Goal: Task Accomplishment & Management: Manage account settings

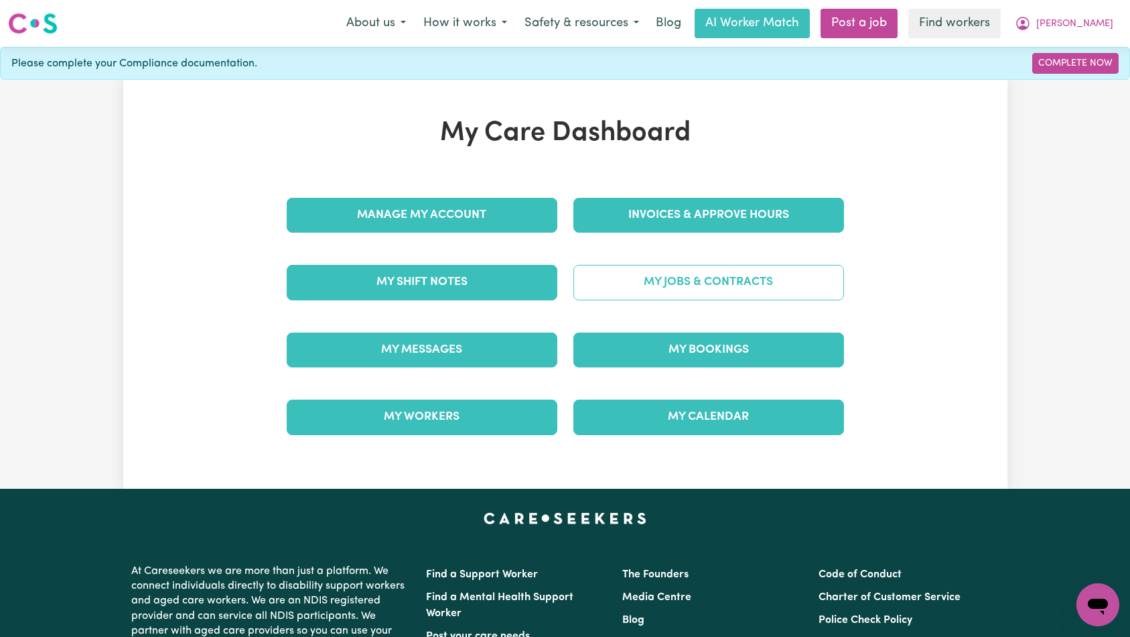
click at [641, 282] on link "My Jobs & Contracts" at bounding box center [709, 282] width 271 height 35
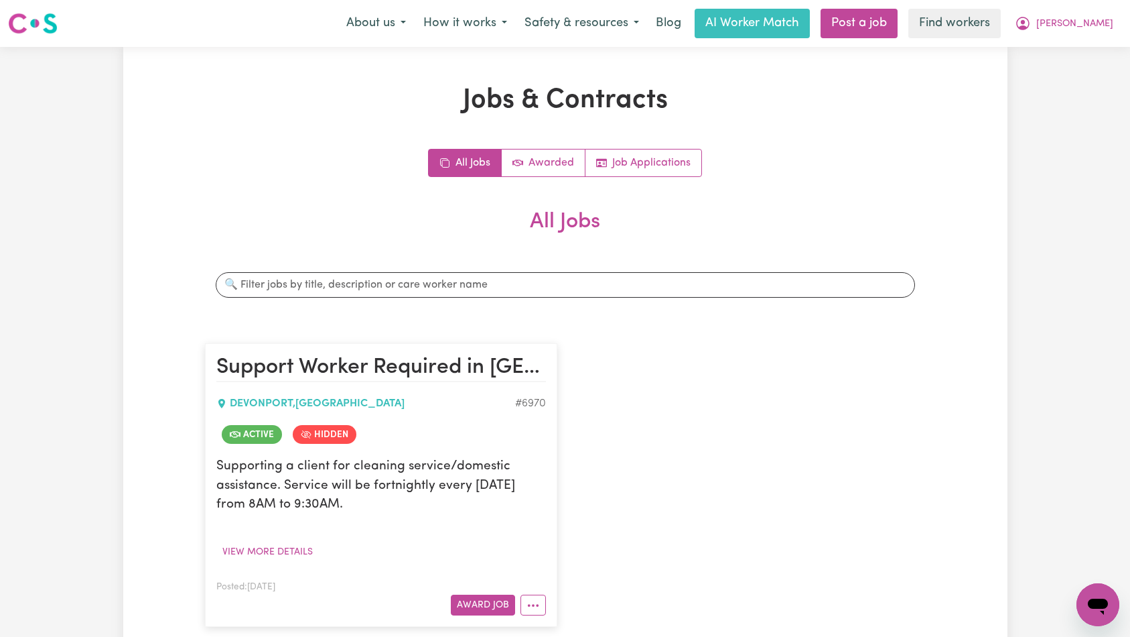
scroll to position [233, 0]
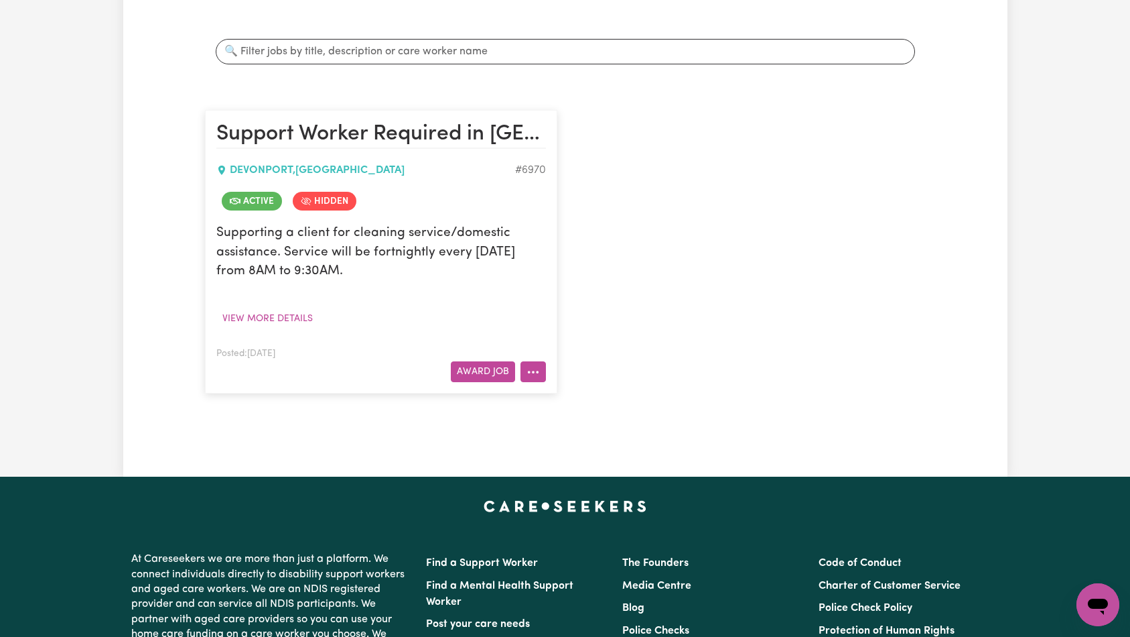
click at [540, 370] on button "More options" at bounding box center [533, 371] width 25 height 21
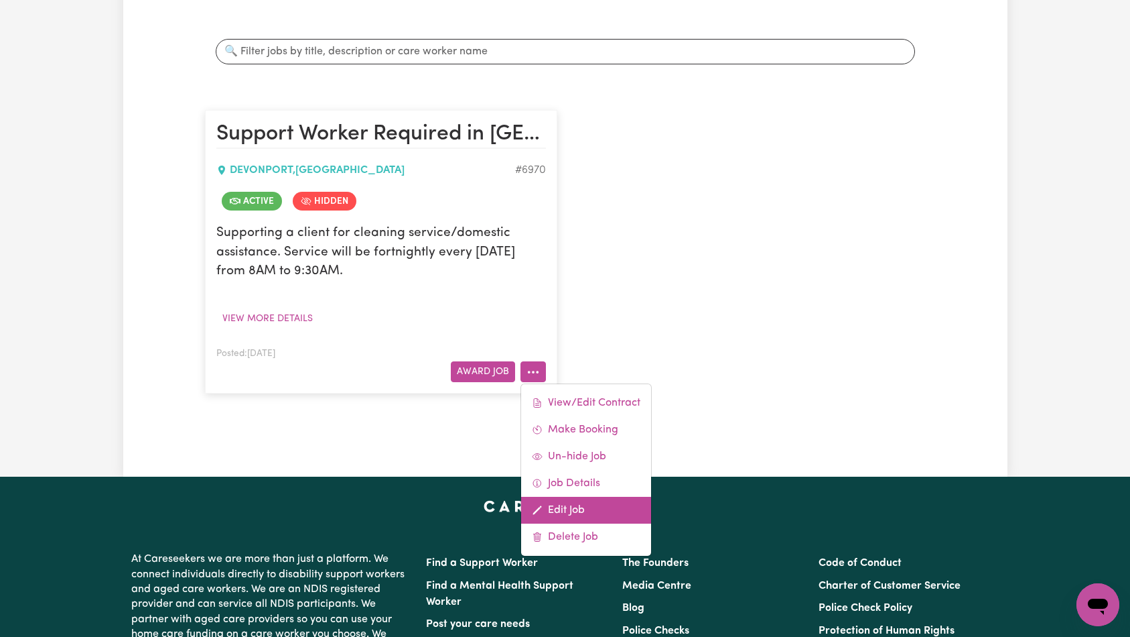
click at [580, 507] on link "Edit Job" at bounding box center [586, 510] width 130 height 27
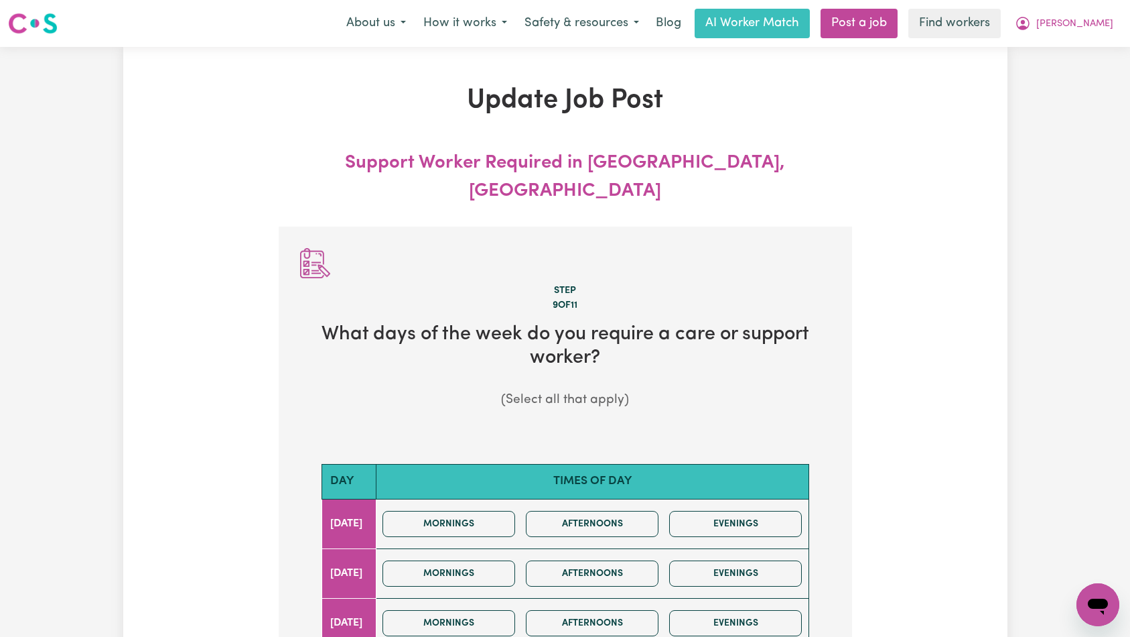
scroll to position [322, 0]
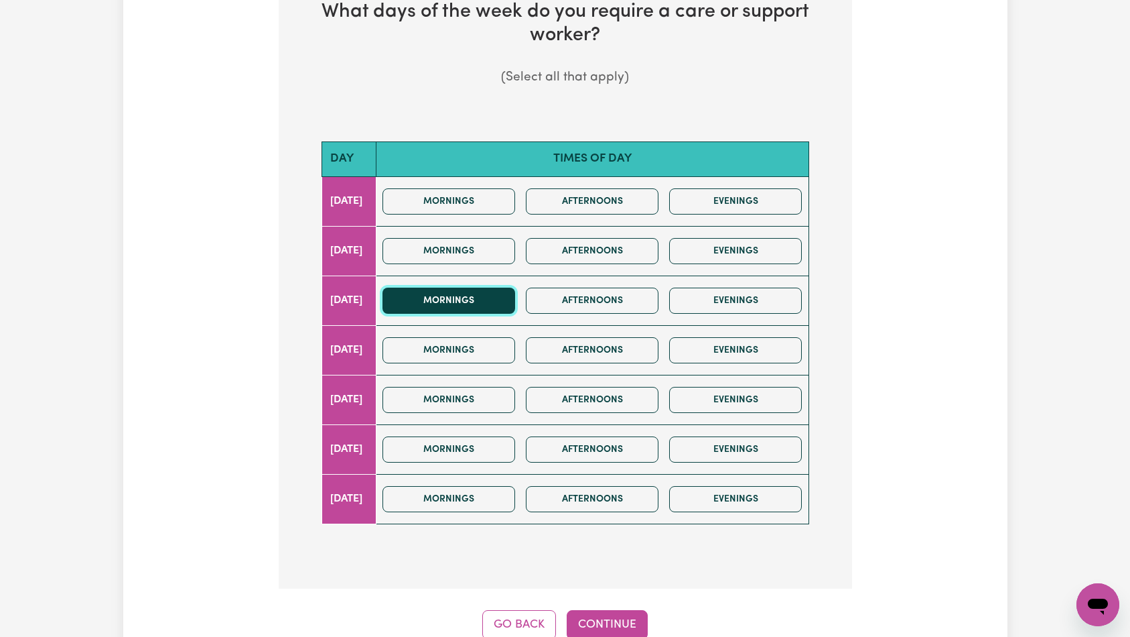
click at [499, 287] on button "Mornings" at bounding box center [449, 300] width 133 height 26
click at [628, 610] on button "Continue" at bounding box center [607, 624] width 81 height 29
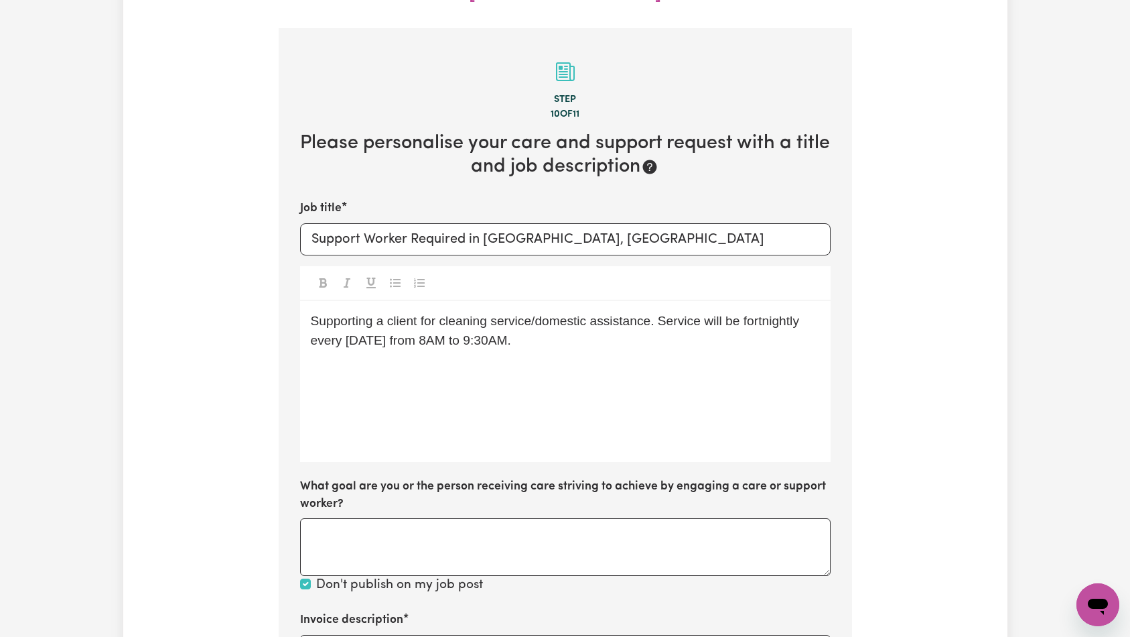
scroll to position [482, 0]
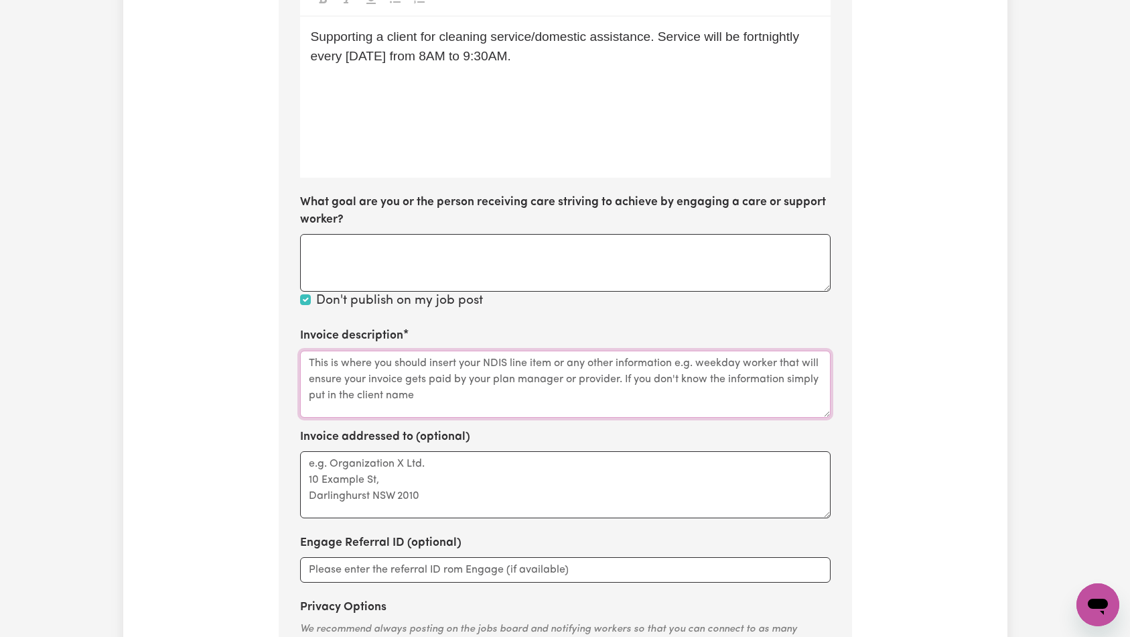
click at [526, 362] on textarea "Invoice description" at bounding box center [565, 383] width 531 height 67
paste textarea "Domestic support and Social Support"
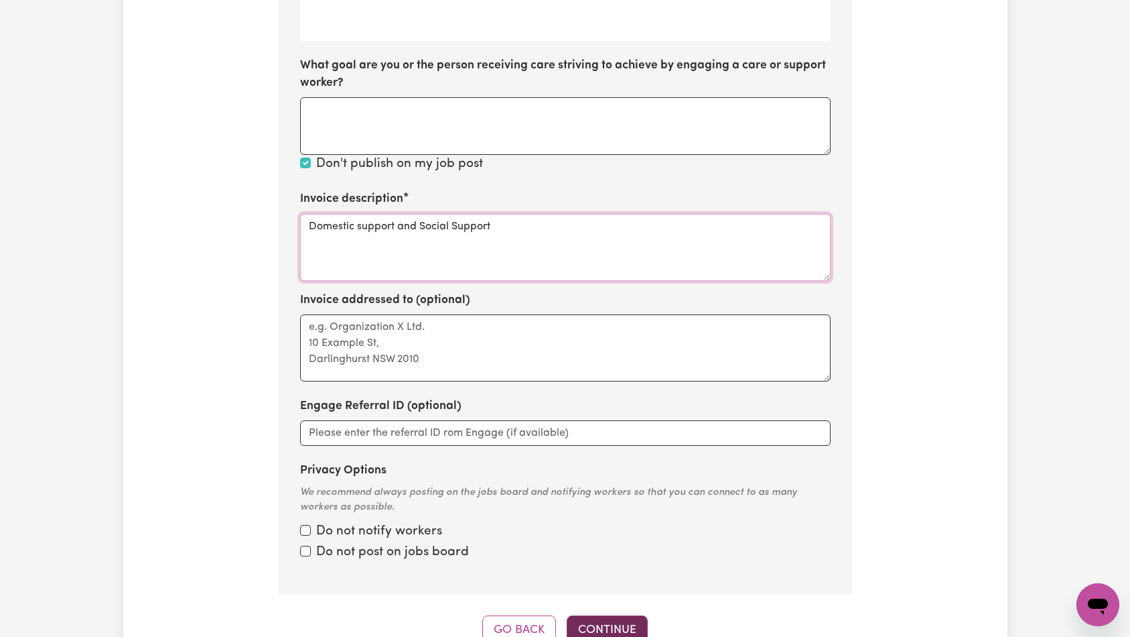
type textarea "Domestic support and Social Support"
click at [623, 615] on button "Continue" at bounding box center [607, 629] width 81 height 29
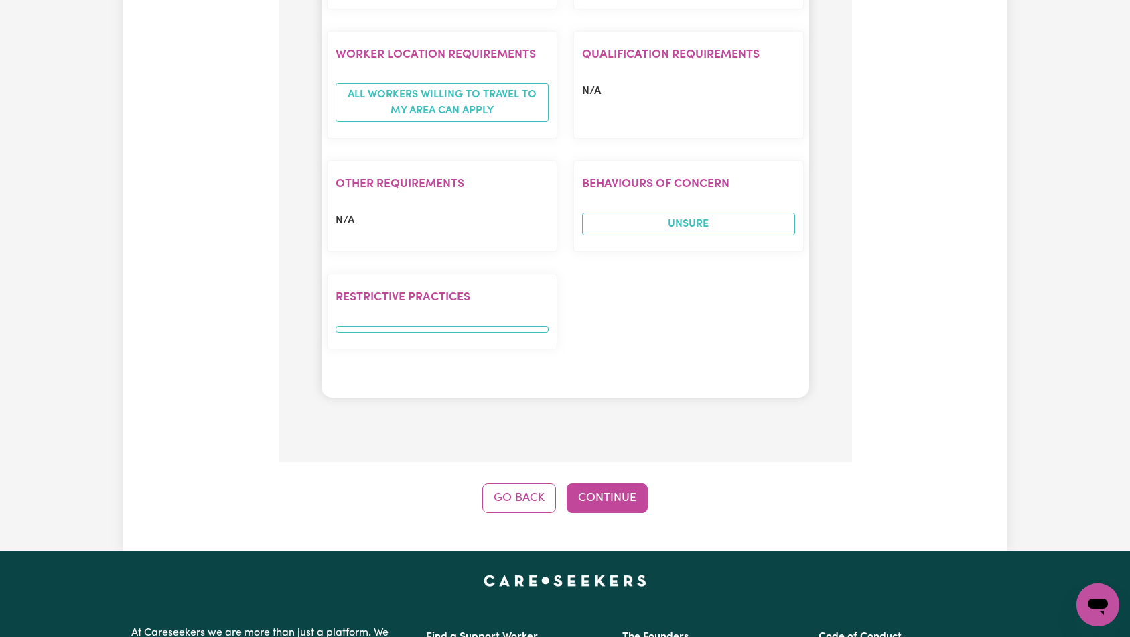
scroll to position [1318, 0]
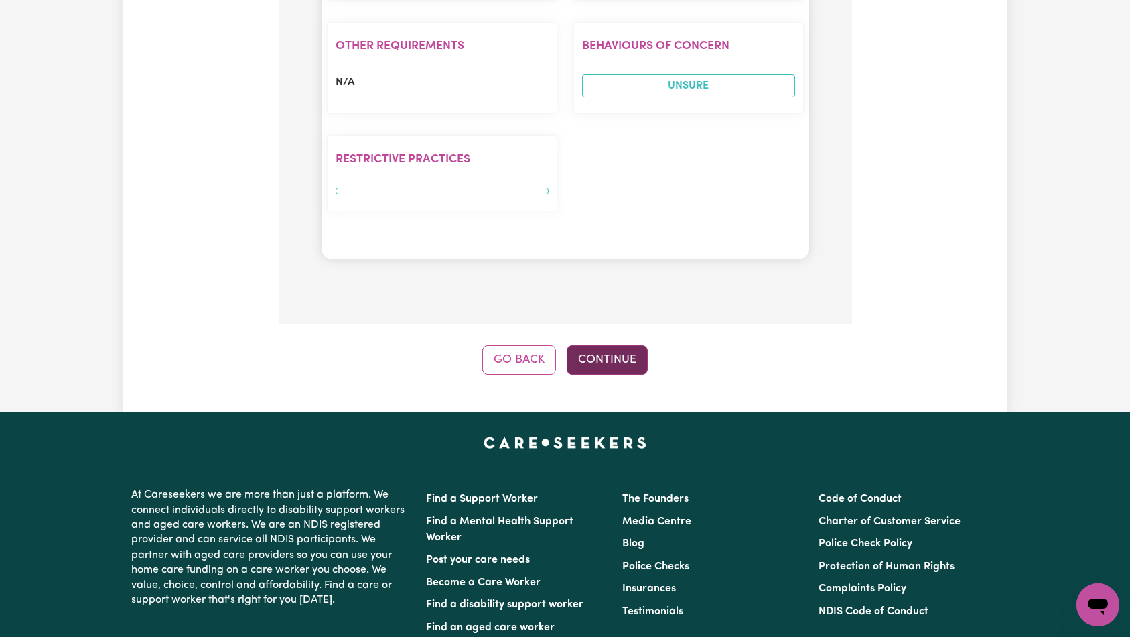
click at [606, 345] on button "Continue" at bounding box center [607, 359] width 81 height 29
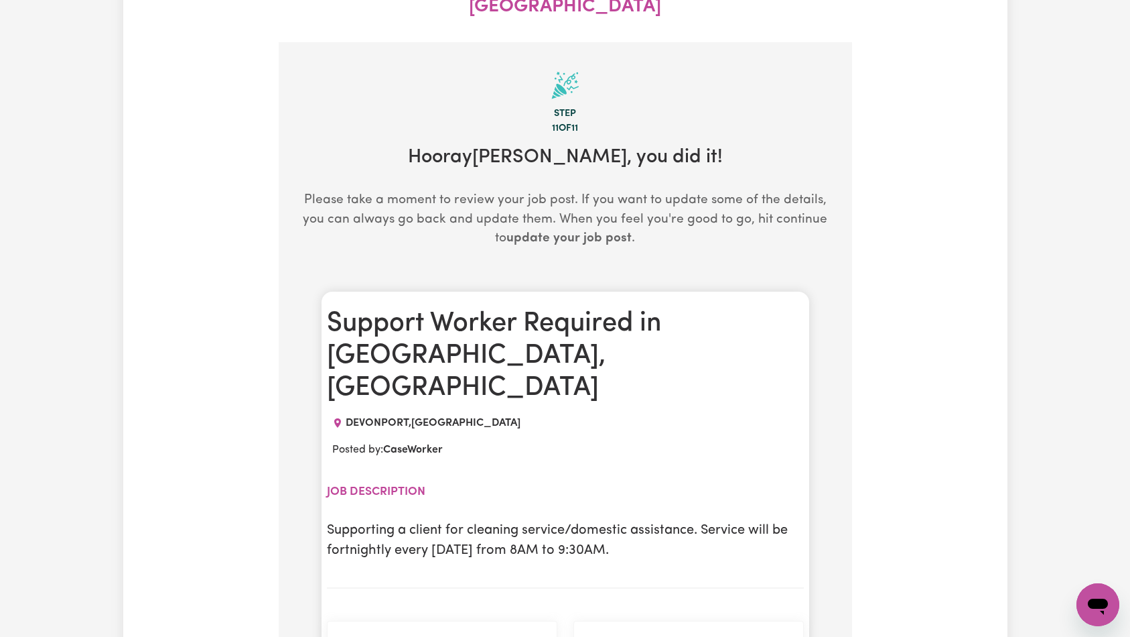
scroll to position [0, 0]
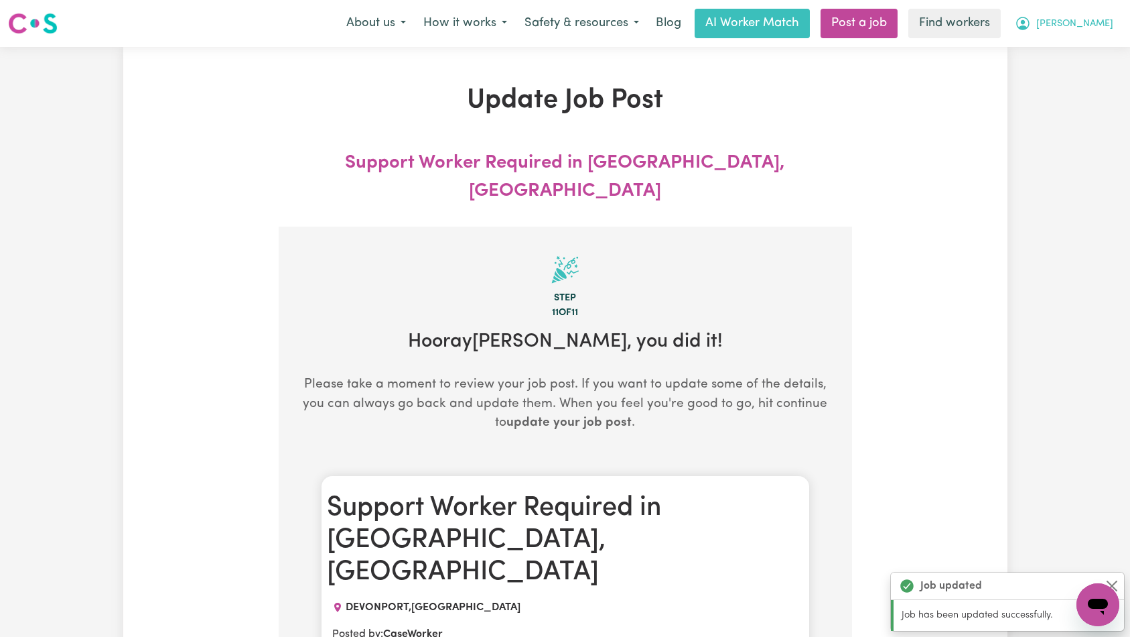
click at [1100, 29] on span "[PERSON_NAME]" at bounding box center [1075, 24] width 77 height 15
click at [1100, 21] on span "[PERSON_NAME]" at bounding box center [1075, 24] width 77 height 15
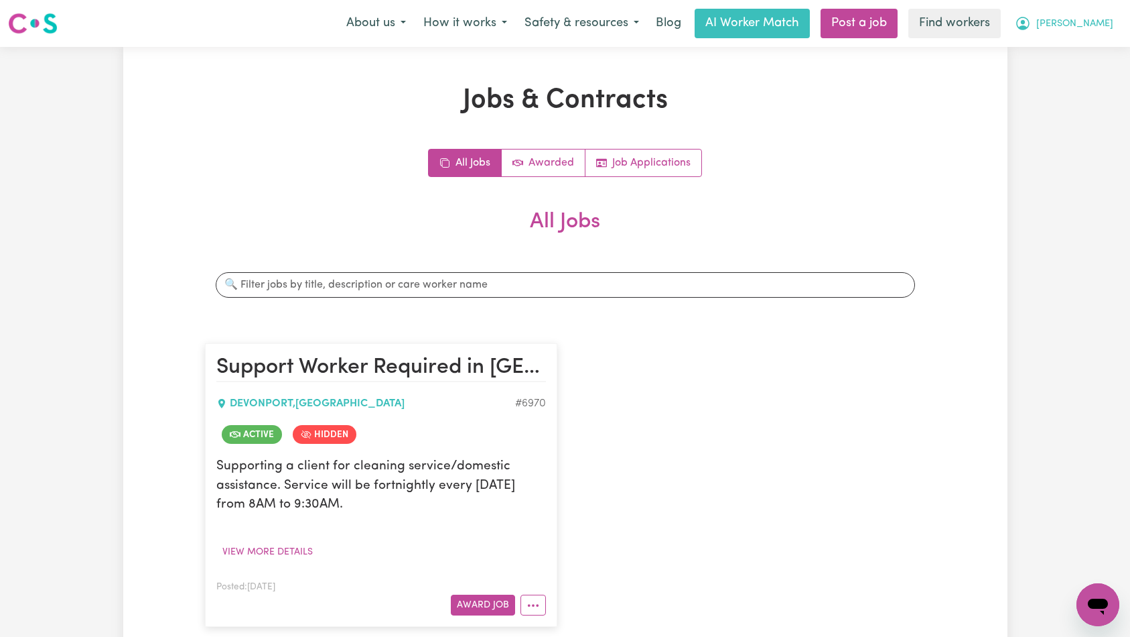
click at [1107, 23] on span "[PERSON_NAME]" at bounding box center [1075, 24] width 77 height 15
click at [1078, 68] on link "Logout" at bounding box center [1069, 76] width 106 height 25
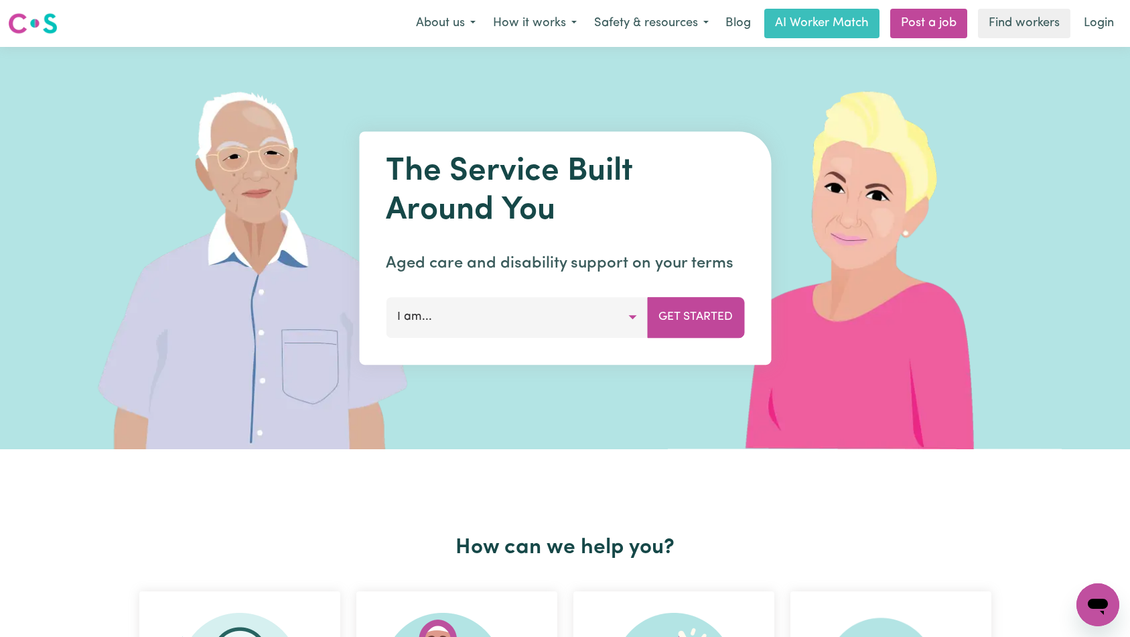
click at [1096, 29] on link "Login" at bounding box center [1099, 23] width 46 height 29
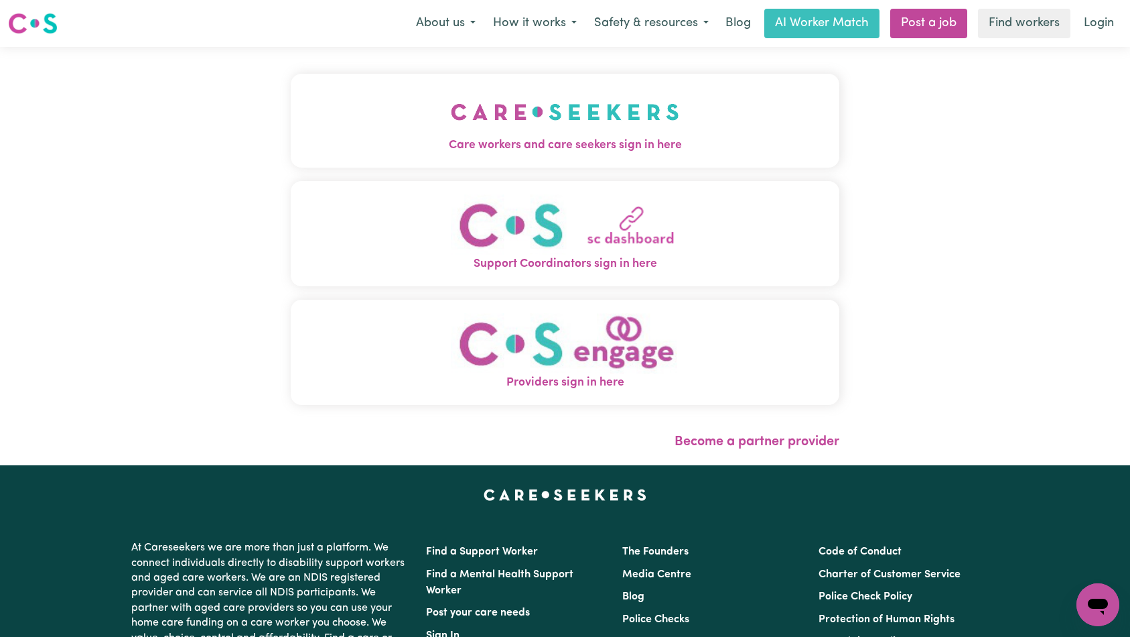
click at [451, 107] on img "Care workers and care seekers sign in here" at bounding box center [565, 112] width 229 height 50
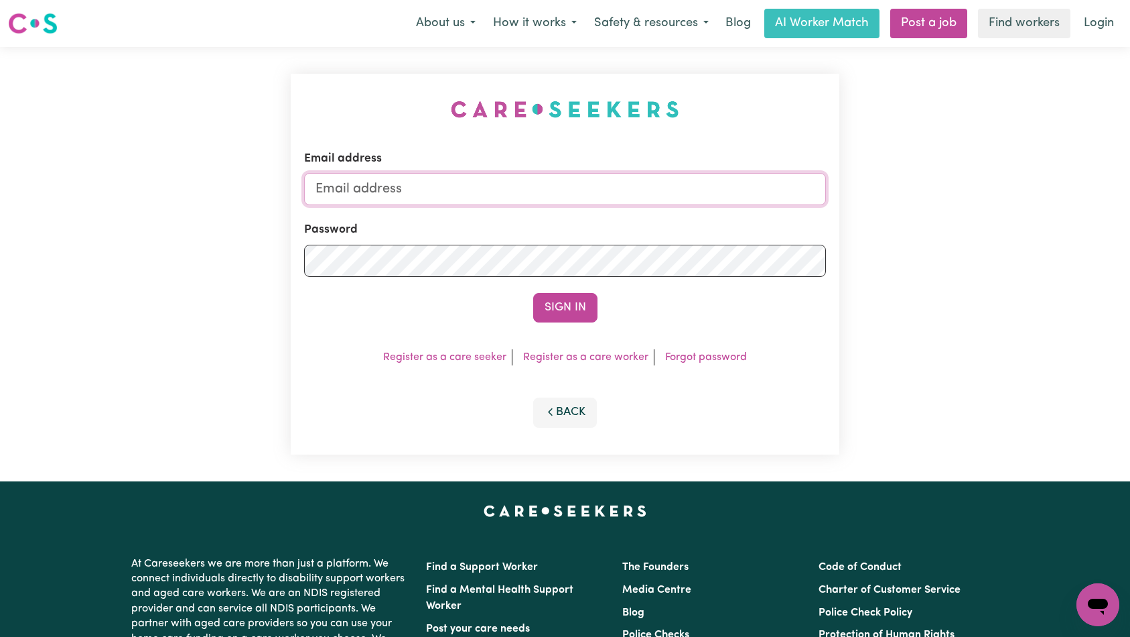
click at [511, 196] on input "Email address" at bounding box center [565, 189] width 523 height 32
type input "[EMAIL_ADDRESS][DOMAIN_NAME]"
click at [564, 301] on button "Sign In" at bounding box center [565, 307] width 64 height 29
